Goal: Information Seeking & Learning: Understand process/instructions

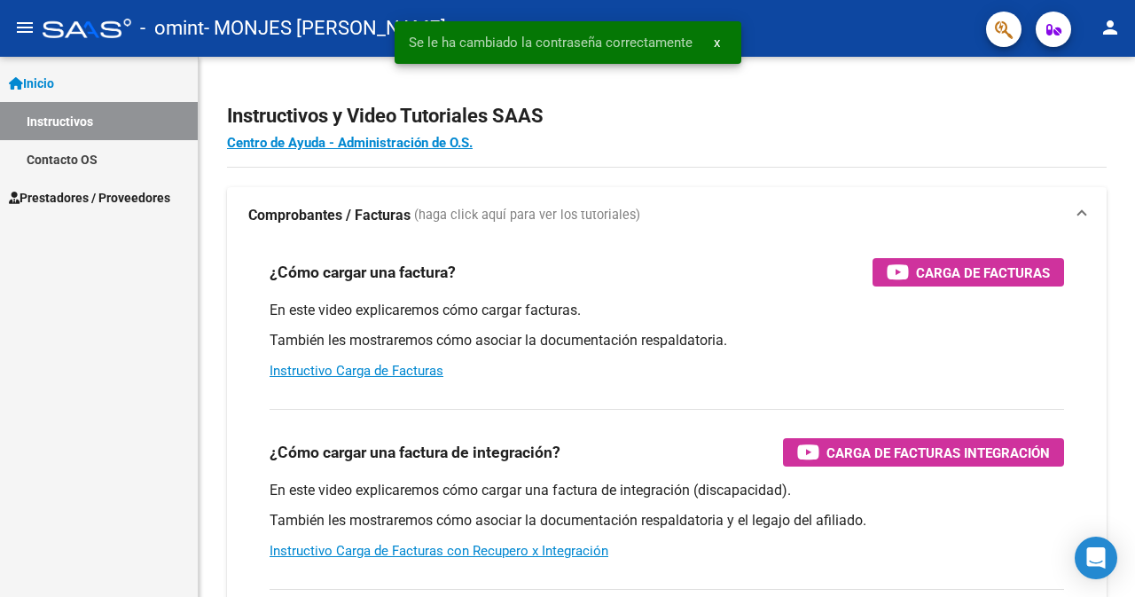
scroll to position [11072, 0]
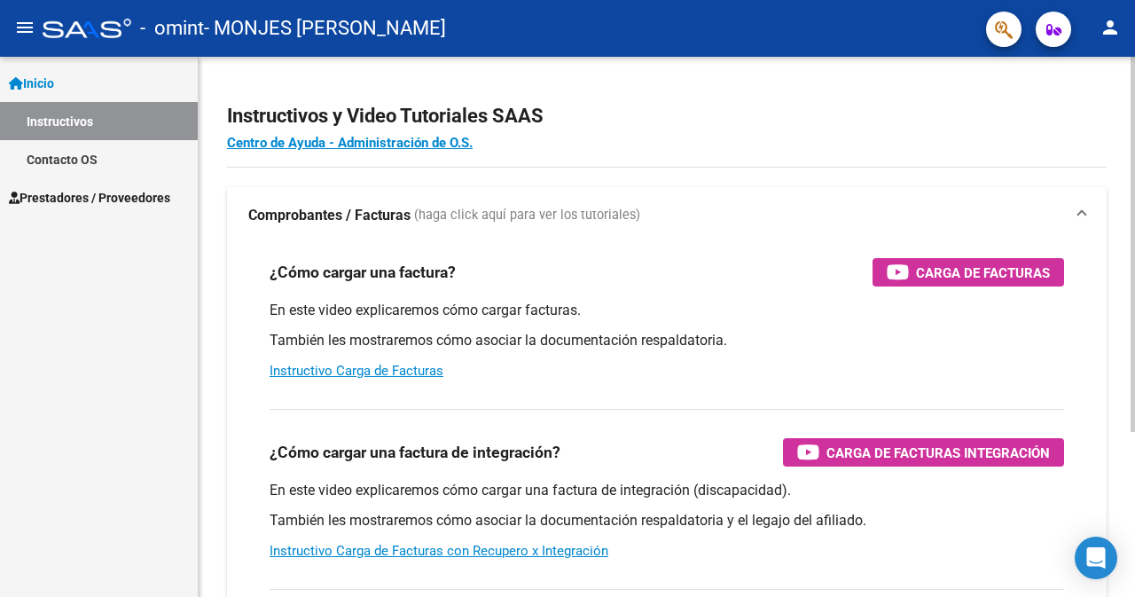
click at [1127, 562] on div "Instructivos y Video Tutoriales SAAS Centro de Ayuda - Administración de O.S. C…" at bounding box center [667, 445] width 936 height 777
type textarea "Instructivo Carga de Facturas con Recupero x Integración"
click at [1127, 562] on div "Instructivos y Video Tutoriales SAAS Centro de Ayuda - Administración de O.S. C…" at bounding box center [667, 445] width 936 height 777
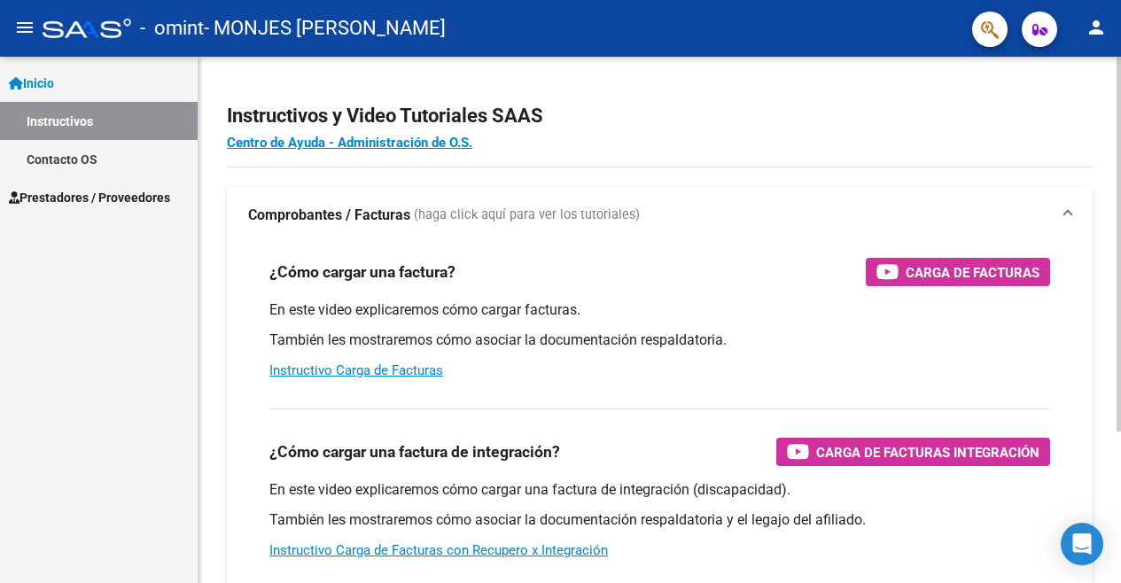
click at [846, 527] on p "También les mostraremos cómo asociar la documentación respaldatoria y el legajo…" at bounding box center [659, 521] width 781 height 20
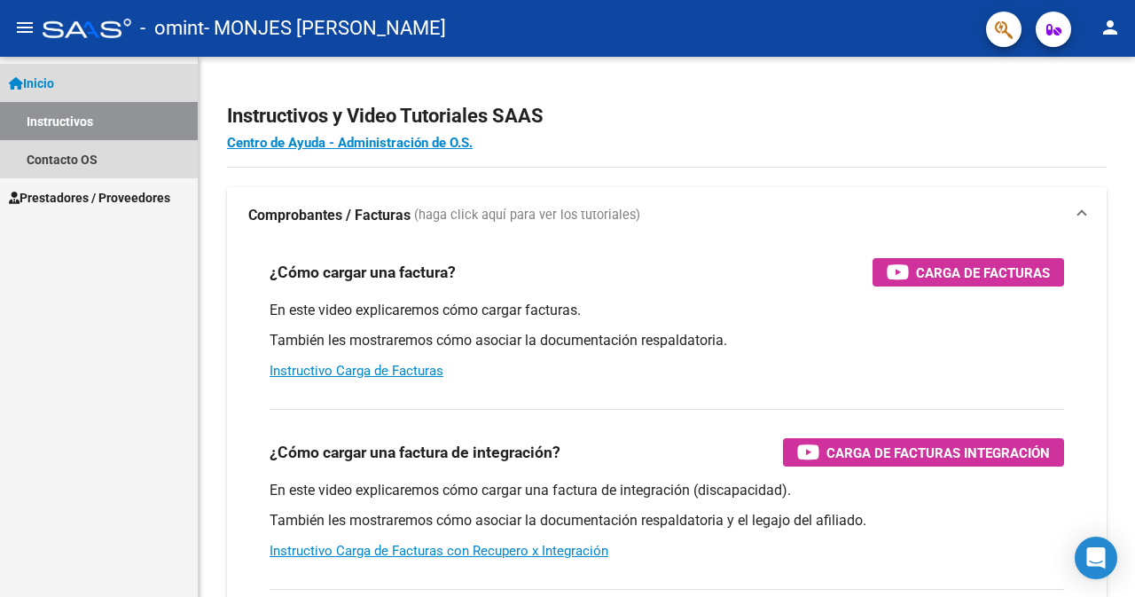
click at [95, 90] on link "Inicio" at bounding box center [99, 83] width 198 height 38
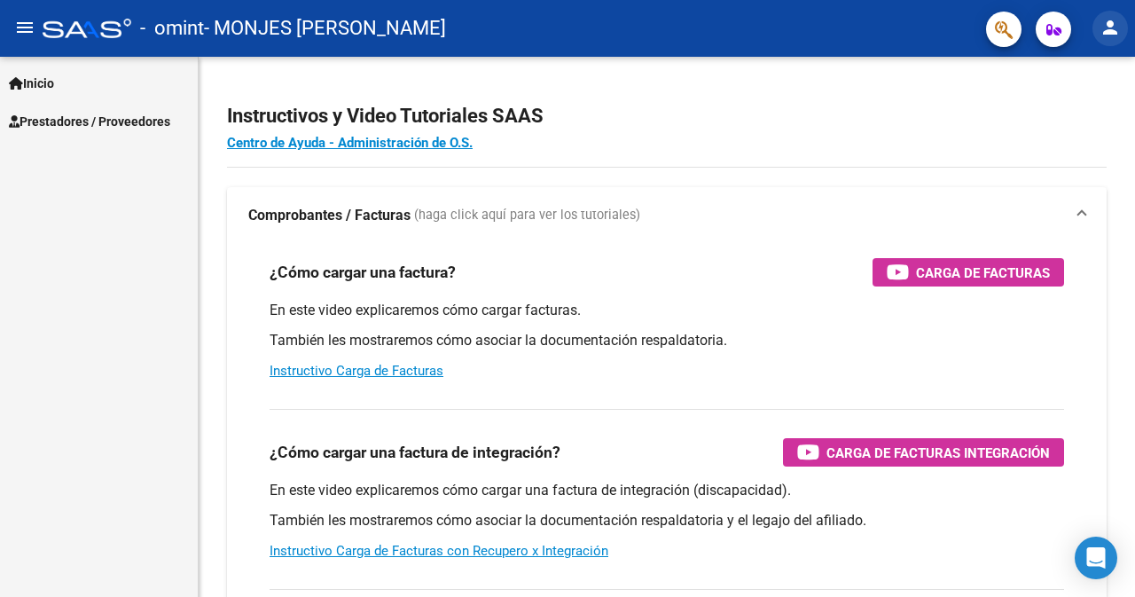
click at [1108, 22] on mat-icon "person" at bounding box center [1109, 27] width 21 height 21
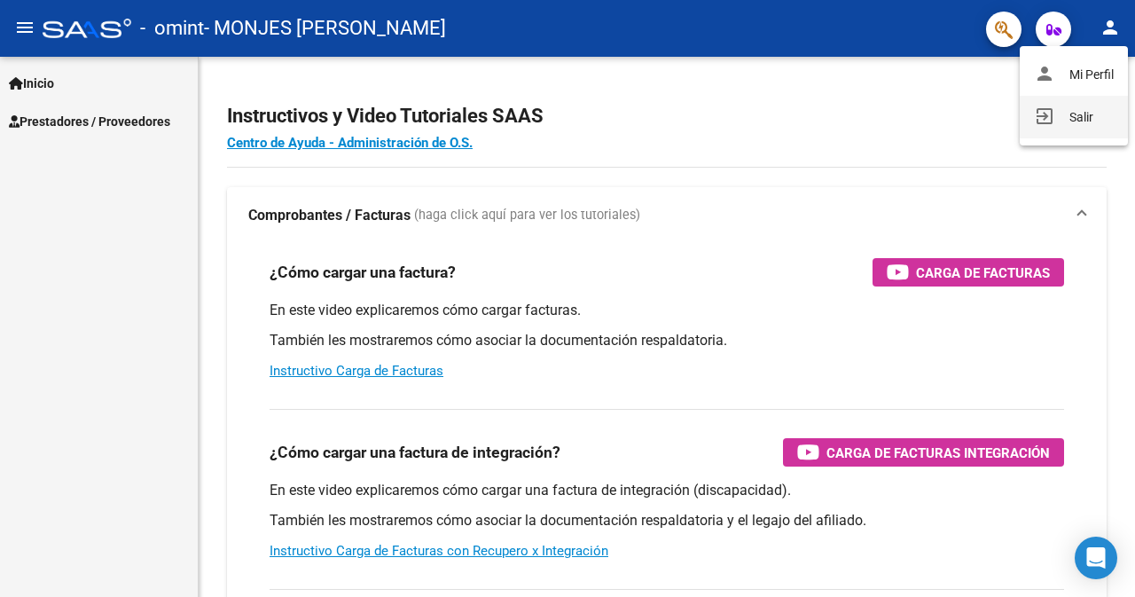
click at [1097, 109] on button "exit_to_app Salir" at bounding box center [1073, 117] width 108 height 43
